Goal: Task Accomplishment & Management: Use online tool/utility

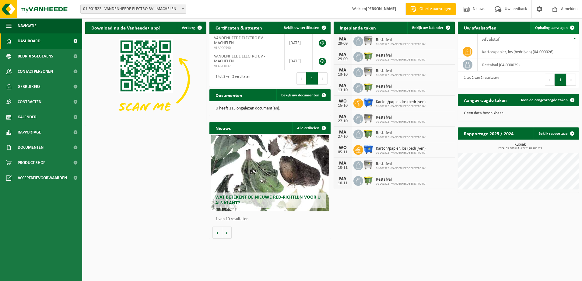
click at [544, 26] on span "Ophaling aanvragen" at bounding box center [551, 28] width 33 height 4
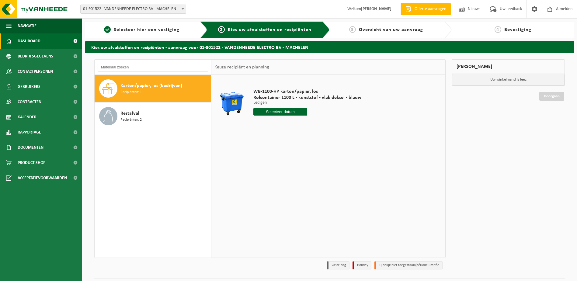
click at [23, 42] on span "Dashboard" at bounding box center [29, 40] width 23 height 15
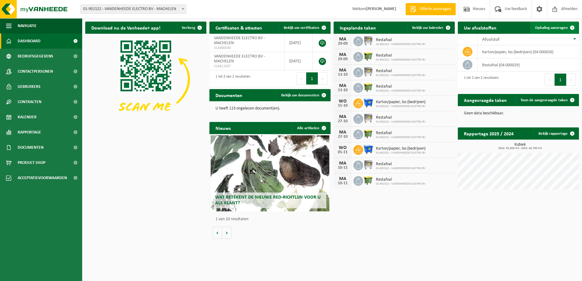
click at [556, 27] on span "Ophaling aanvragen" at bounding box center [551, 28] width 33 height 4
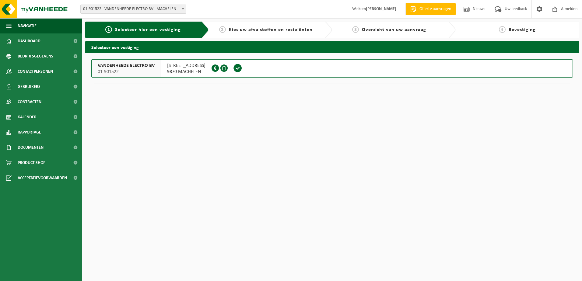
click at [118, 69] on span "01-901522" at bounding box center [126, 72] width 57 height 6
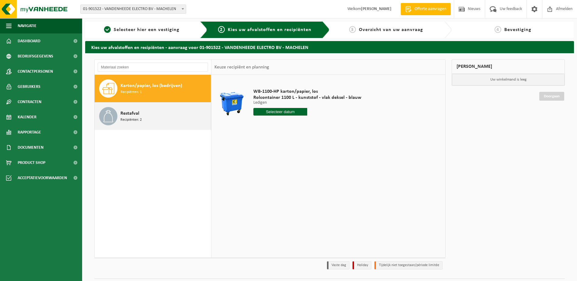
click at [135, 118] on span "Recipiënten: 2" at bounding box center [131, 120] width 21 height 6
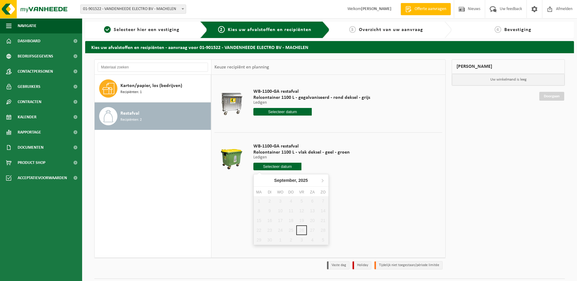
drag, startPoint x: 280, startPoint y: 166, endPoint x: 285, endPoint y: 133, distance: 33.6
click at [285, 133] on td "WB-1100-GA restafval Rolcontainer 1100 L - vlak deksel - geel - groen Ledigen L…" at bounding box center [346, 158] width 194 height 52
click at [324, 179] on icon at bounding box center [323, 181] width 10 height 10
click at [258, 212] on div "6" at bounding box center [259, 211] width 11 height 10
type input "Van 2025-10-06"
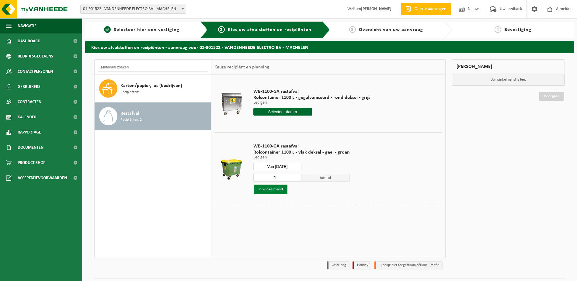
click at [270, 191] on button "In winkelmand" at bounding box center [270, 190] width 33 height 10
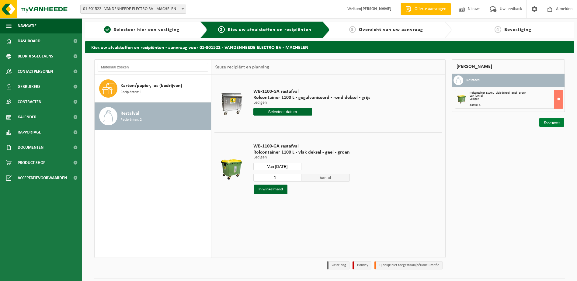
click at [546, 123] on link "Doorgaan" at bounding box center [552, 122] width 25 height 9
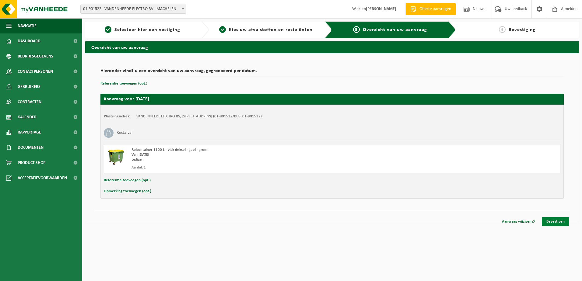
click at [551, 223] on link "Bevestigen" at bounding box center [555, 221] width 27 height 9
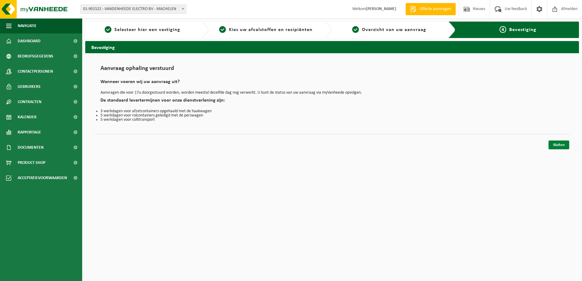
click at [558, 146] on link "Sluiten" at bounding box center [558, 145] width 21 height 9
